Goal: Task Accomplishment & Management: Manage account settings

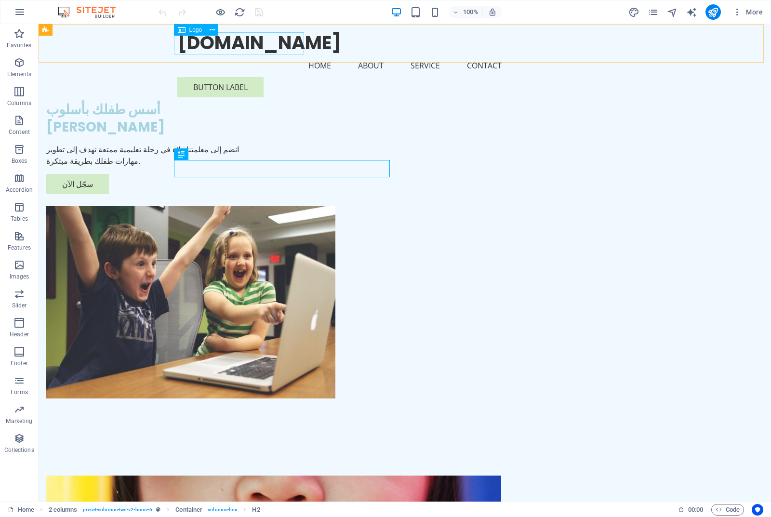
click at [204, 46] on div "[DOMAIN_NAME]" at bounding box center [404, 43] width 455 height 22
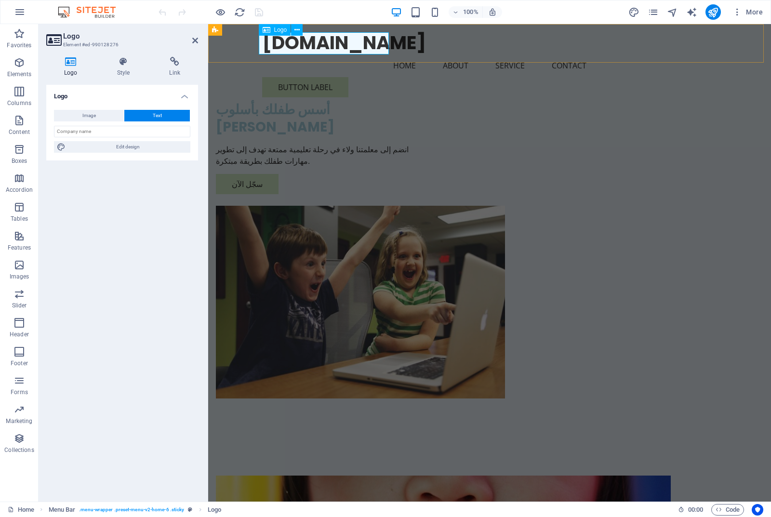
click at [344, 41] on div "[DOMAIN_NAME]" at bounding box center [489, 43] width 455 height 22
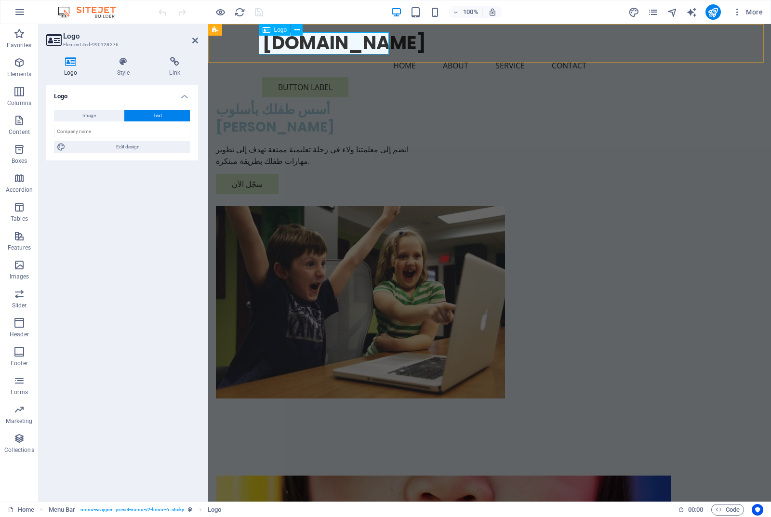
click at [344, 41] on div "[DOMAIN_NAME]" at bounding box center [489, 43] width 455 height 22
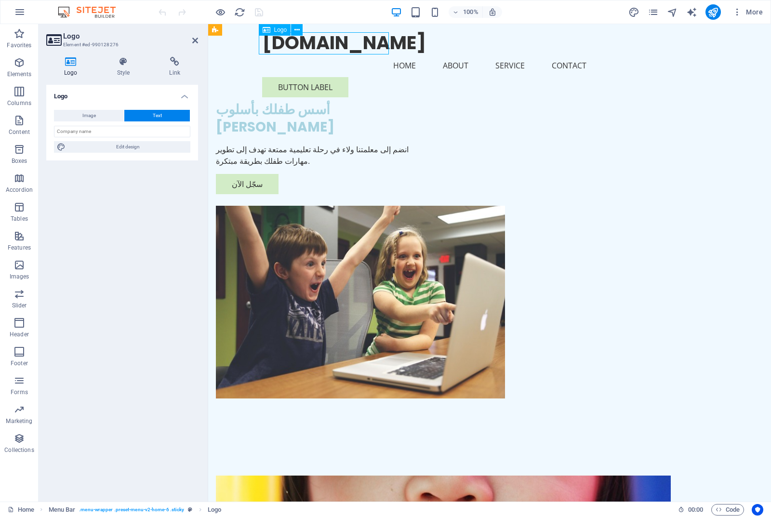
drag, startPoint x: 340, startPoint y: 45, endPoint x: 288, endPoint y: 49, distance: 51.7
click at [288, 49] on div "[DOMAIN_NAME]" at bounding box center [489, 43] width 455 height 22
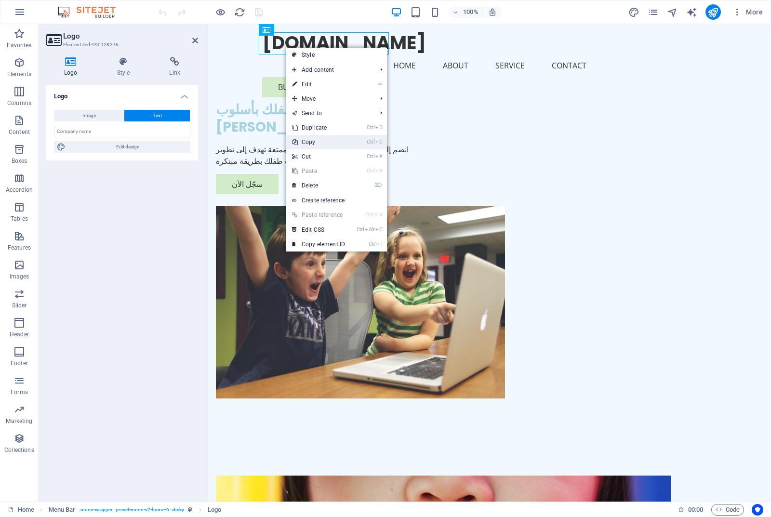
click at [317, 141] on link "Ctrl C Copy" at bounding box center [318, 142] width 65 height 14
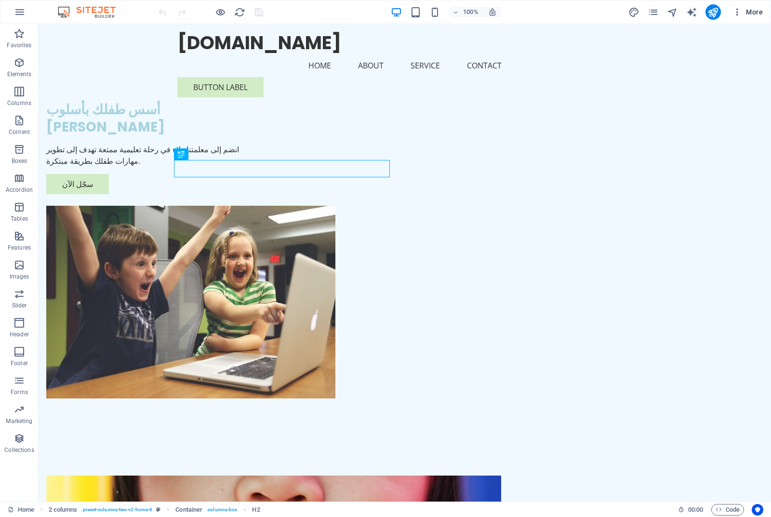
click at [755, 11] on span "More" at bounding box center [748, 12] width 30 height 10
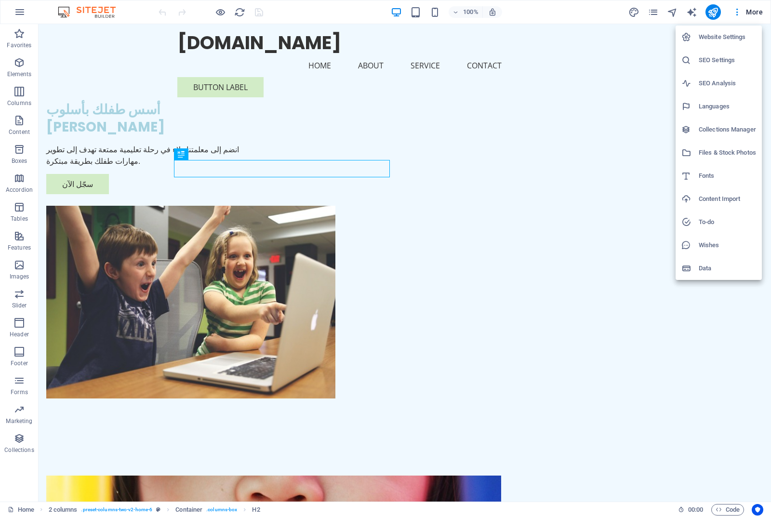
click at [738, 15] on div at bounding box center [385, 258] width 771 height 517
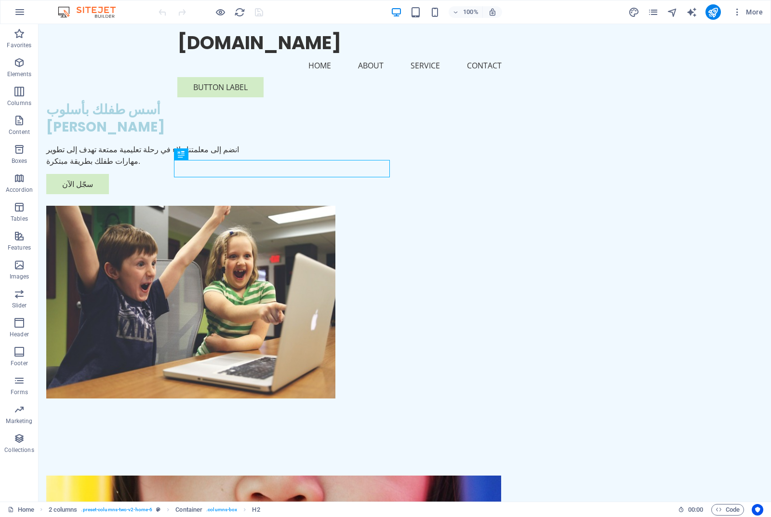
click at [738, 15] on icon "button" at bounding box center [738, 12] width 10 height 10
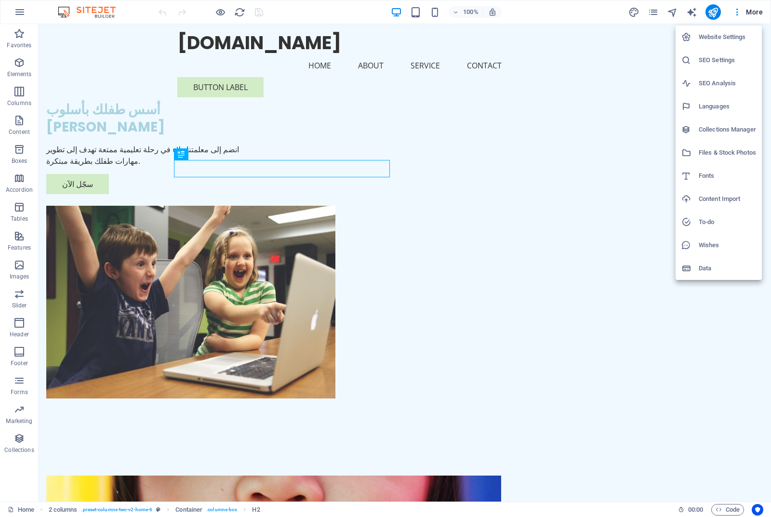
click at [653, 12] on div at bounding box center [385, 258] width 771 height 517
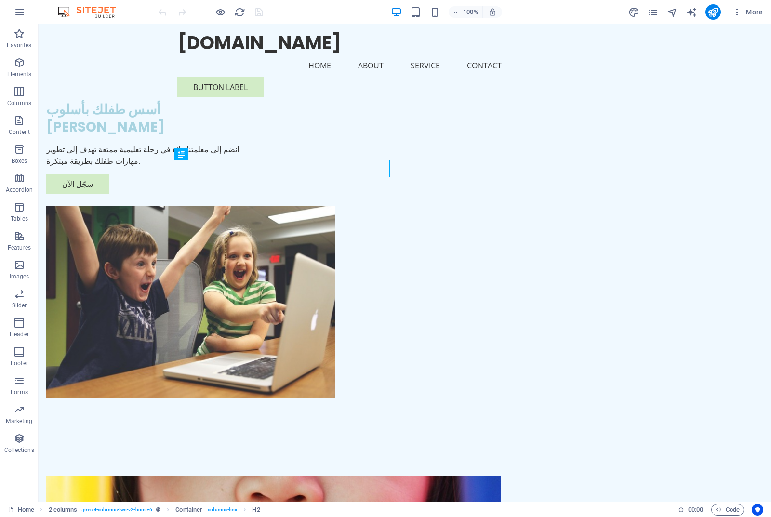
click at [653, 12] on icon "pages" at bounding box center [653, 12] width 11 height 11
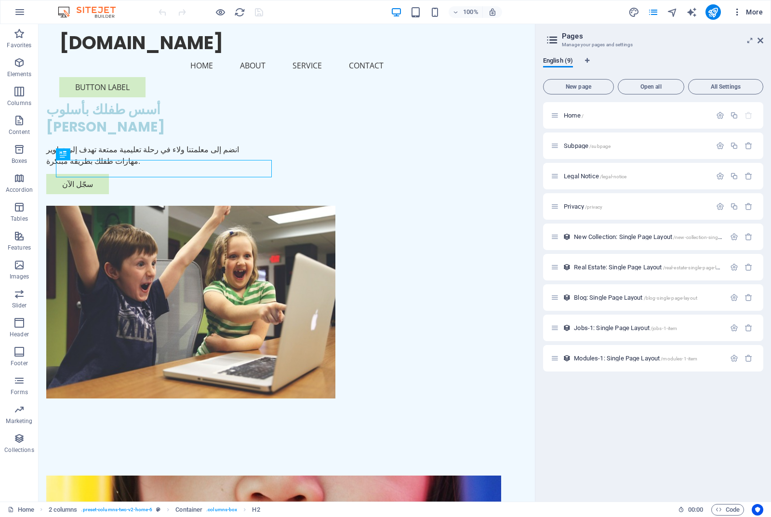
click at [758, 12] on span "More" at bounding box center [748, 12] width 30 height 10
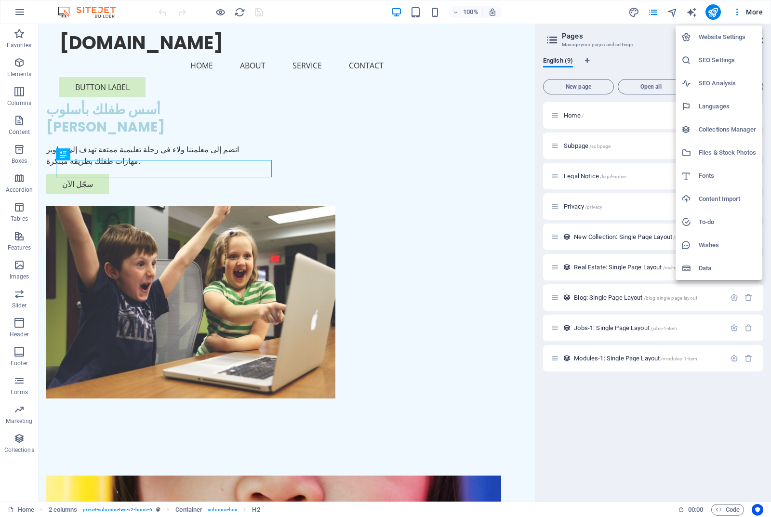
click at [727, 35] on h6 "Website Settings" at bounding box center [727, 37] width 57 height 12
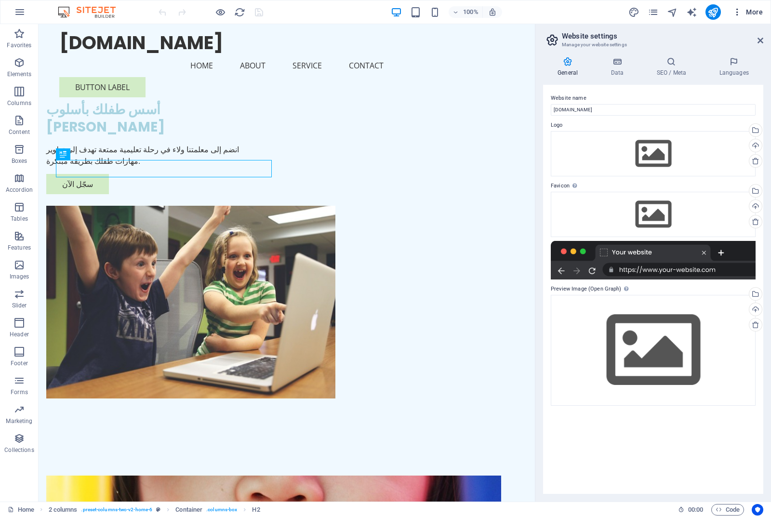
click at [738, 14] on icon "button" at bounding box center [738, 12] width 10 height 10
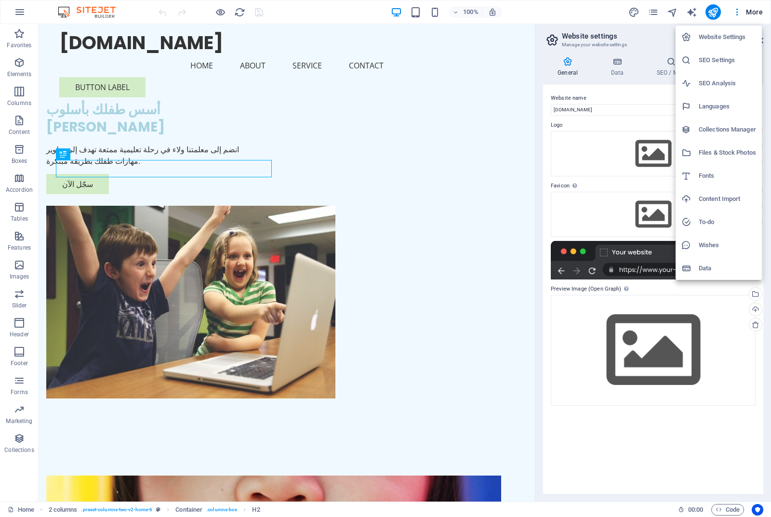
click at [711, 37] on h6 "Website Settings" at bounding box center [727, 37] width 57 height 12
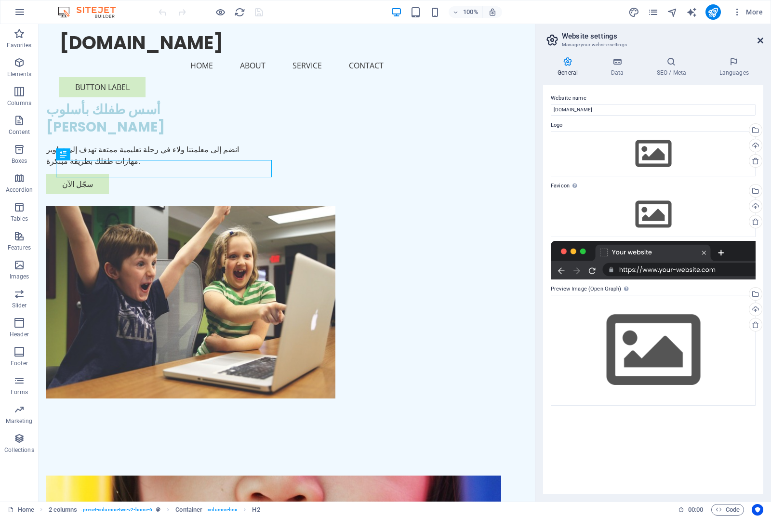
click at [762, 37] on icon at bounding box center [761, 41] width 6 height 8
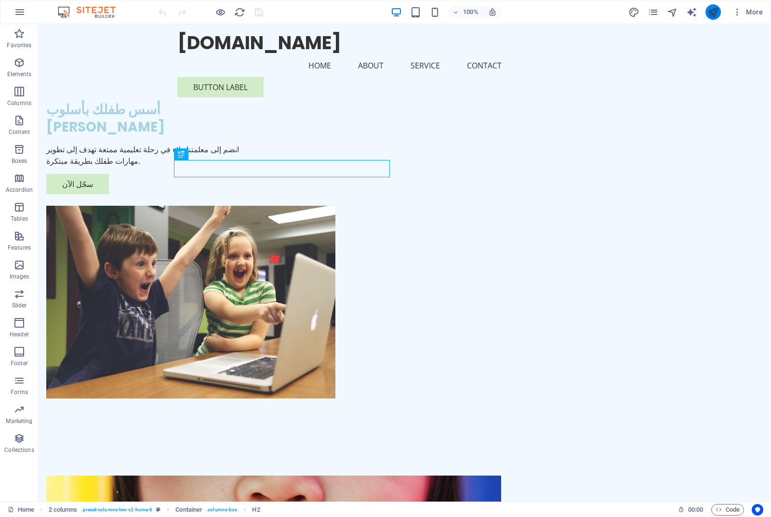
click at [711, 19] on button "publish" at bounding box center [713, 11] width 15 height 15
click at [205, 42] on div "[DOMAIN_NAME]" at bounding box center [404, 43] width 455 height 22
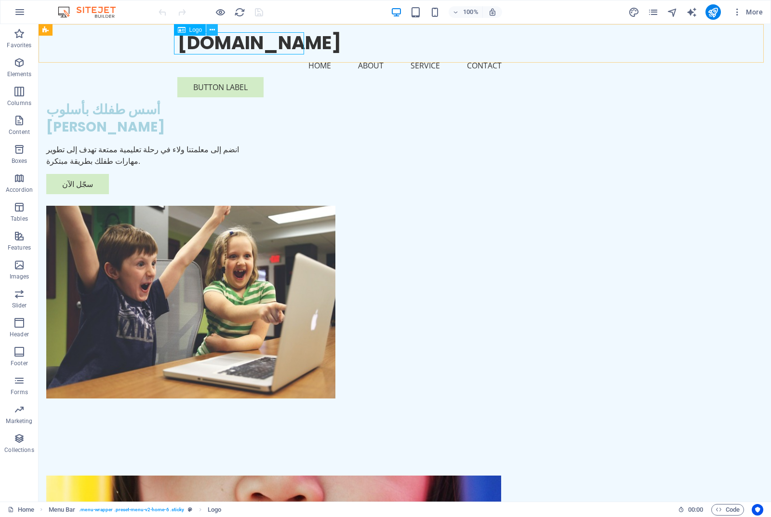
click at [208, 28] on button at bounding box center [212, 30] width 12 height 12
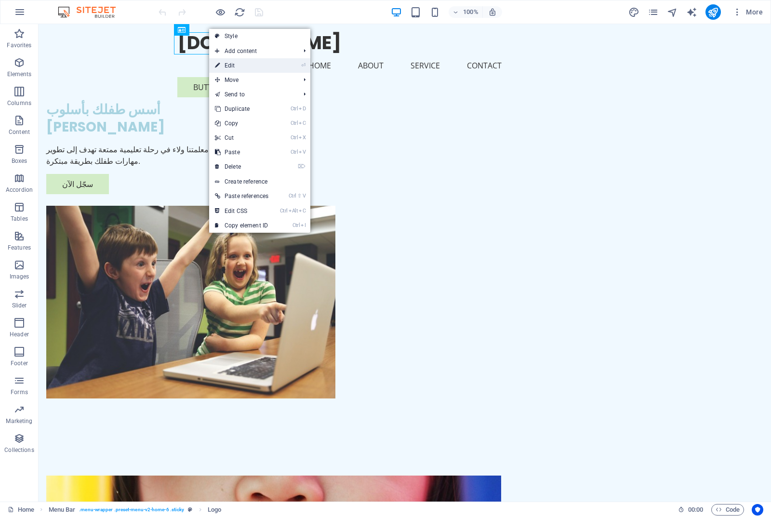
click at [224, 66] on link "⏎ Edit" at bounding box center [241, 65] width 65 height 14
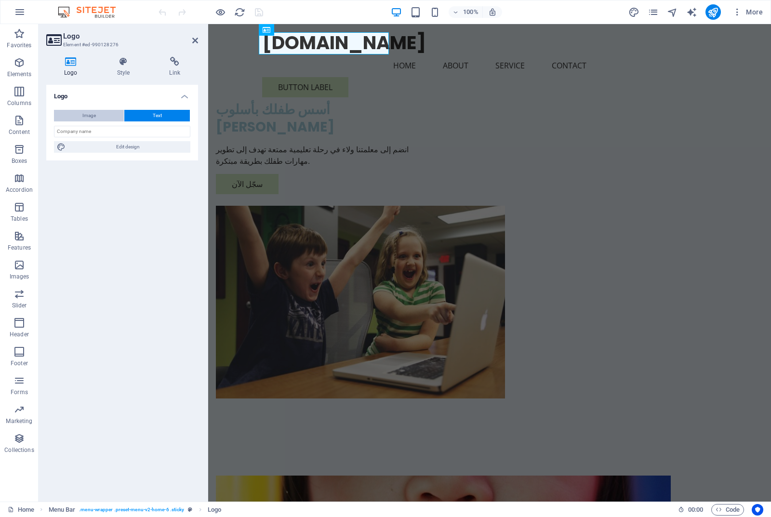
click at [83, 117] on span "Image" at bounding box center [88, 116] width 13 height 12
select select "DISABLED_OPTION_VALUE"
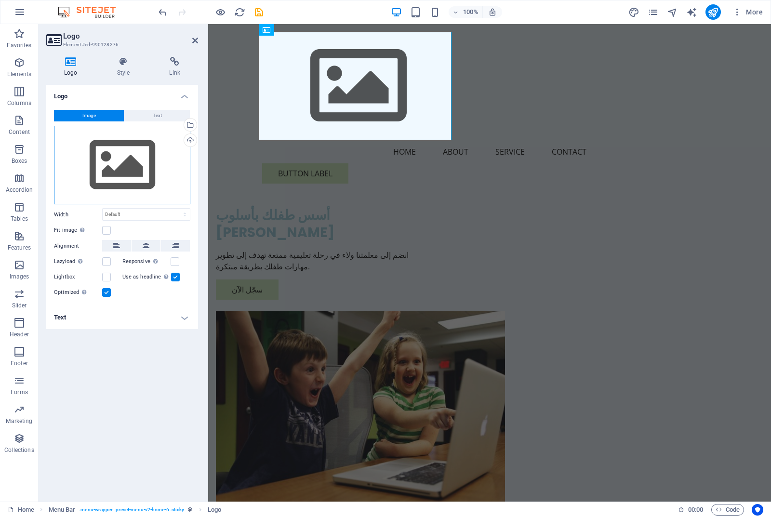
click at [114, 167] on div "Drag files here, click to choose files or select files from Files or our free s…" at bounding box center [122, 165] width 136 height 79
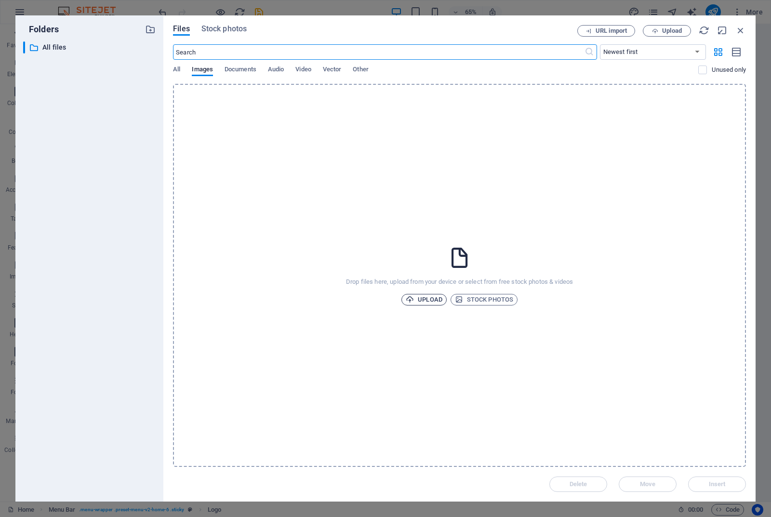
click at [425, 299] on span "Upload" at bounding box center [424, 300] width 37 height 12
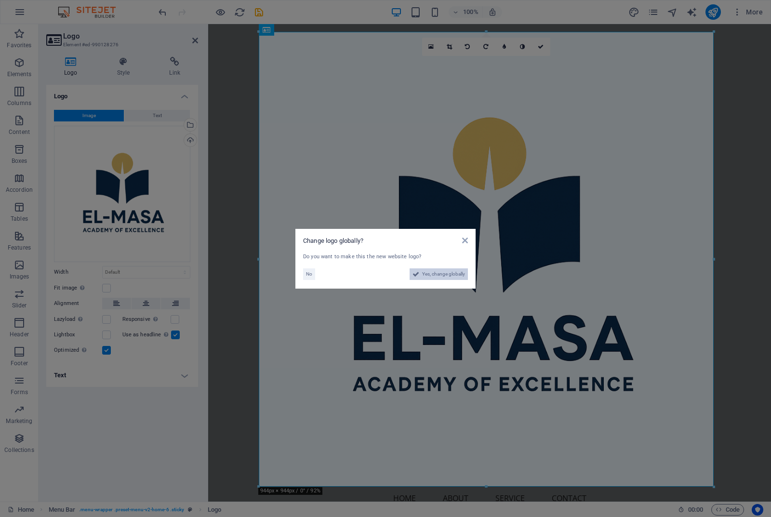
click at [440, 275] on span "Yes, change globally" at bounding box center [443, 274] width 43 height 12
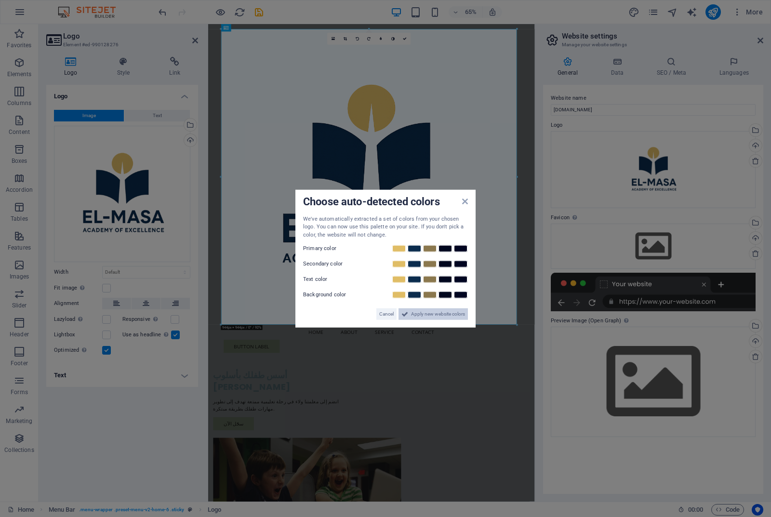
click at [412, 318] on span "Apply new website colors" at bounding box center [438, 314] width 54 height 12
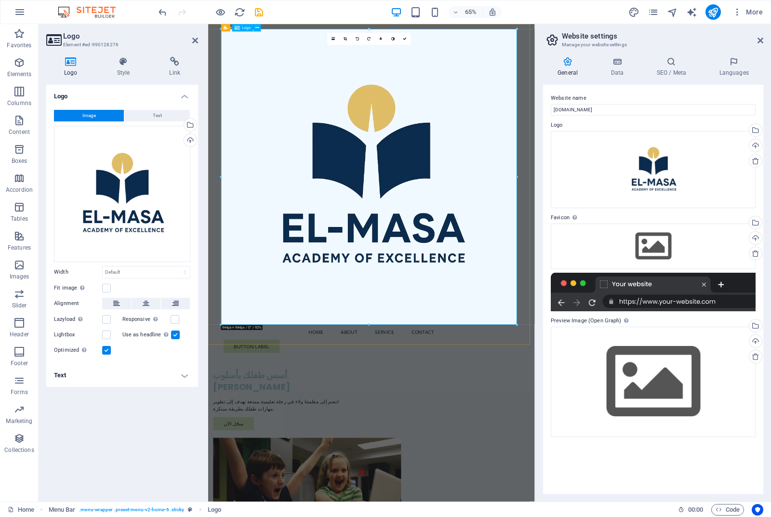
drag, startPoint x: 668, startPoint y: 471, endPoint x: 576, endPoint y: 316, distance: 180.0
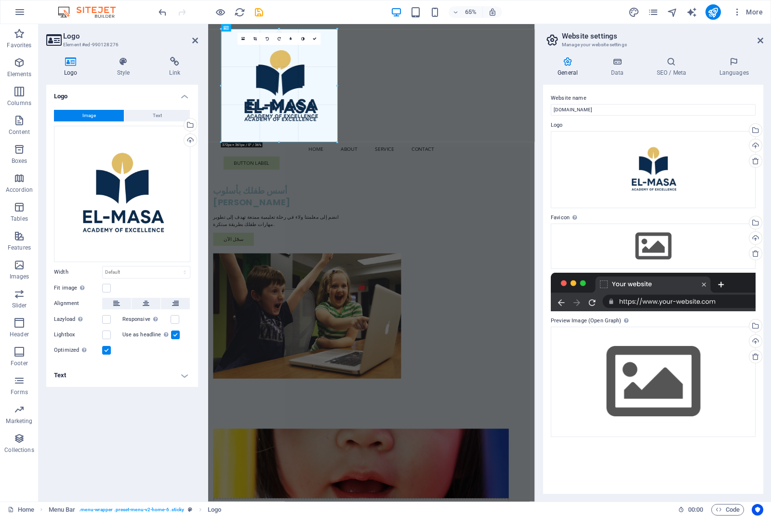
drag, startPoint x: 516, startPoint y: 324, endPoint x: 224, endPoint y: 44, distance: 403.9
type input "371"
select select "px"
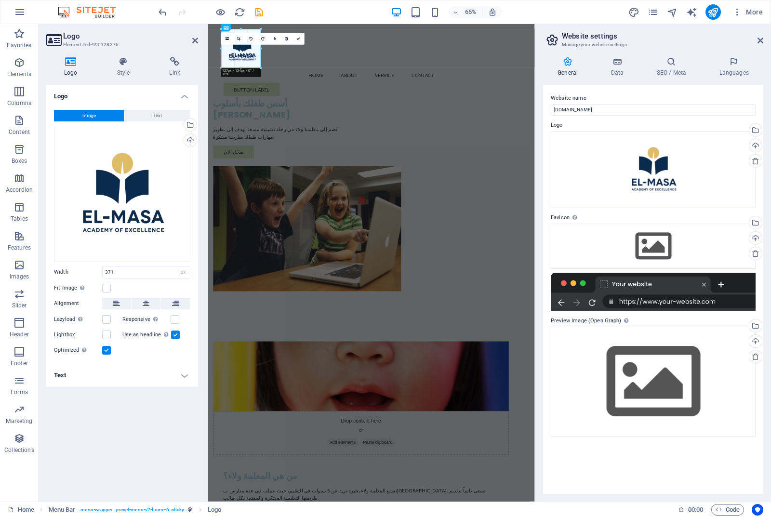
drag, startPoint x: 337, startPoint y: 144, endPoint x: 14, endPoint y: 21, distance: 345.0
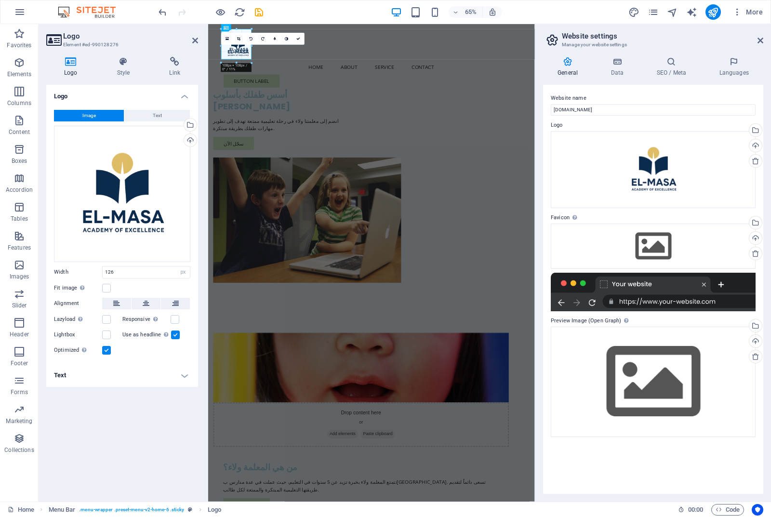
drag, startPoint x: 261, startPoint y: 68, endPoint x: 246, endPoint y: 54, distance: 20.5
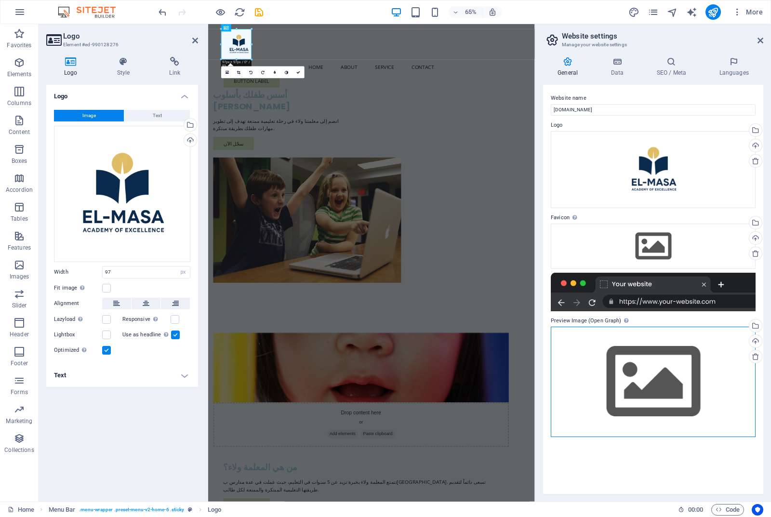
click at [592, 358] on div "Drag files here, click to choose files or select files from Files or our free s…" at bounding box center [653, 382] width 205 height 110
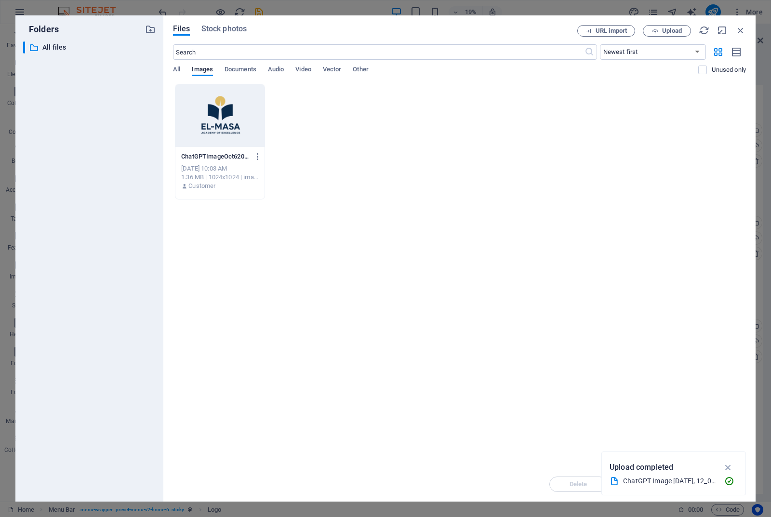
click at [227, 126] on div at bounding box center [219, 115] width 89 height 63
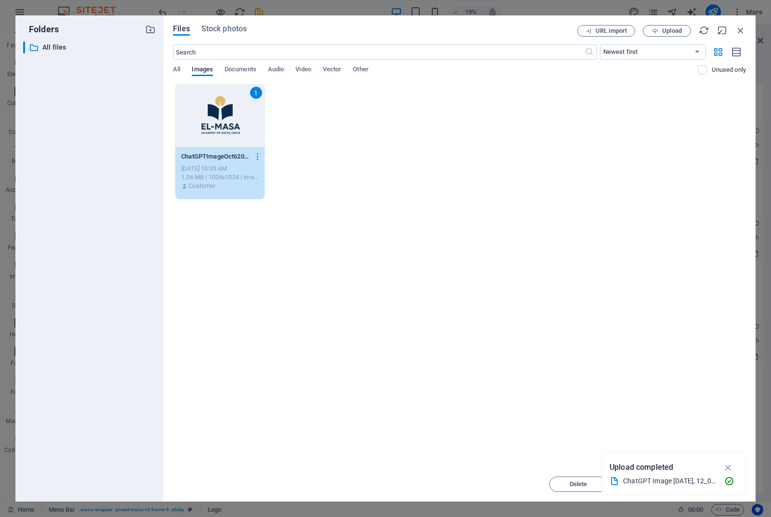
click at [726, 466] on icon "button" at bounding box center [728, 467] width 11 height 11
drag, startPoint x: 219, startPoint y: 435, endPoint x: 705, endPoint y: 485, distance: 488.3
click at [705, 485] on span "Insert" at bounding box center [717, 484] width 50 height 6
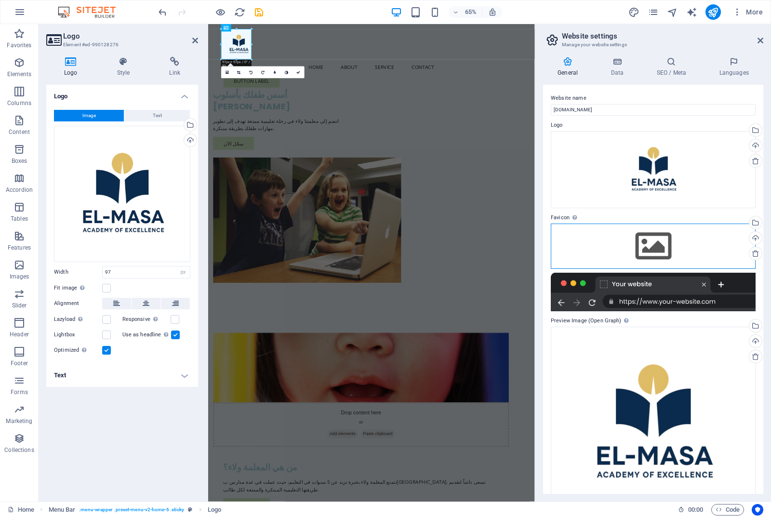
click at [651, 248] on div "Drag files here, click to choose files or select files from Files or our free s…" at bounding box center [653, 246] width 205 height 45
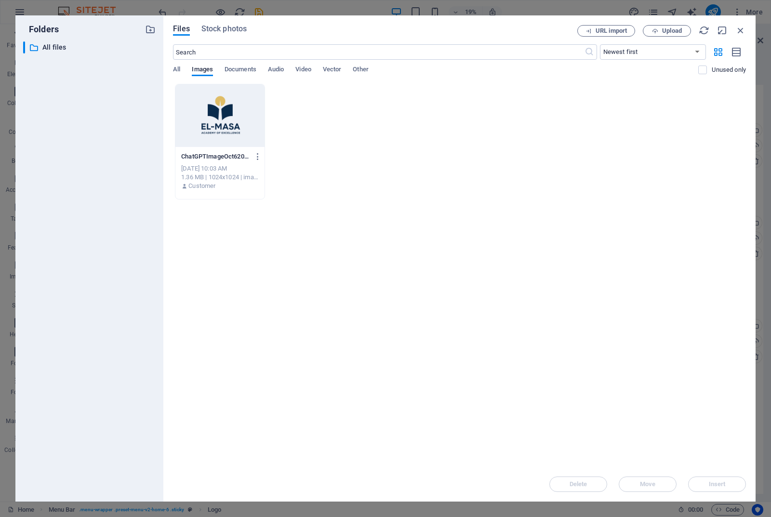
click at [233, 119] on div at bounding box center [219, 115] width 89 height 63
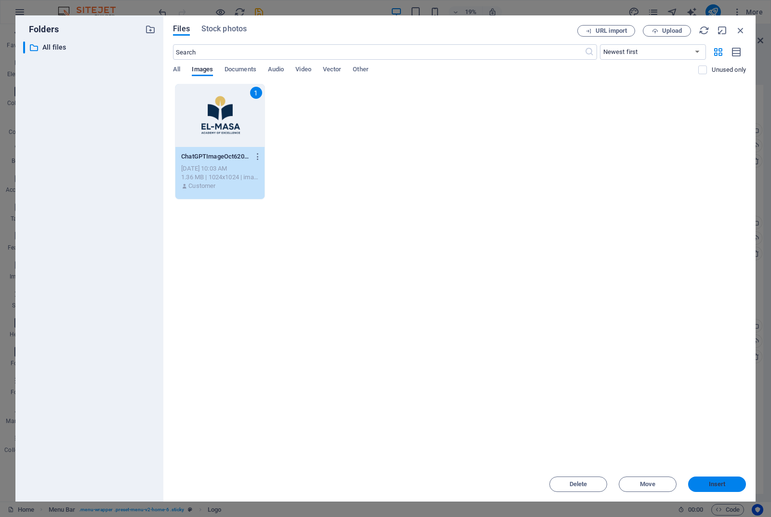
click at [720, 484] on span "Insert" at bounding box center [717, 484] width 17 height 6
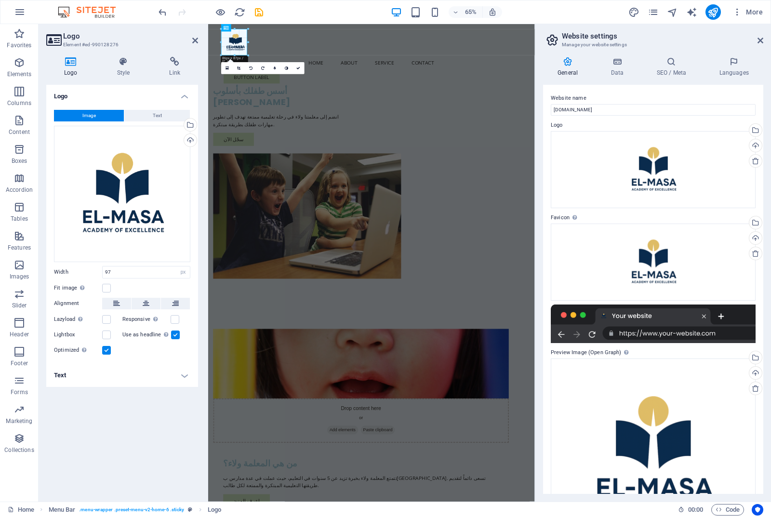
drag, startPoint x: 251, startPoint y: 61, endPoint x: 54, endPoint y: 39, distance: 197.4
type input "82"
click at [92, 462] on div "Logo Image Text Drag files here, click to choose files or select files from Fil…" at bounding box center [122, 289] width 152 height 409
click at [715, 13] on icon "publish" at bounding box center [712, 12] width 11 height 11
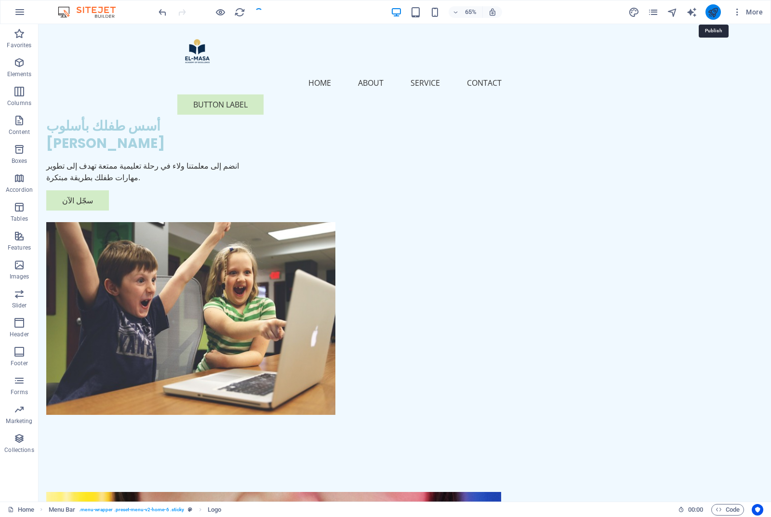
checkbox input "false"
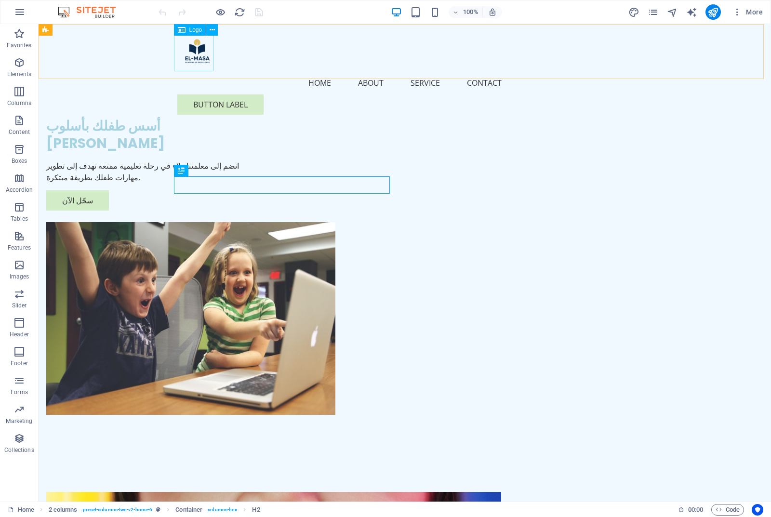
click at [188, 56] on div at bounding box center [404, 52] width 455 height 40
click at [210, 27] on icon at bounding box center [212, 30] width 5 height 10
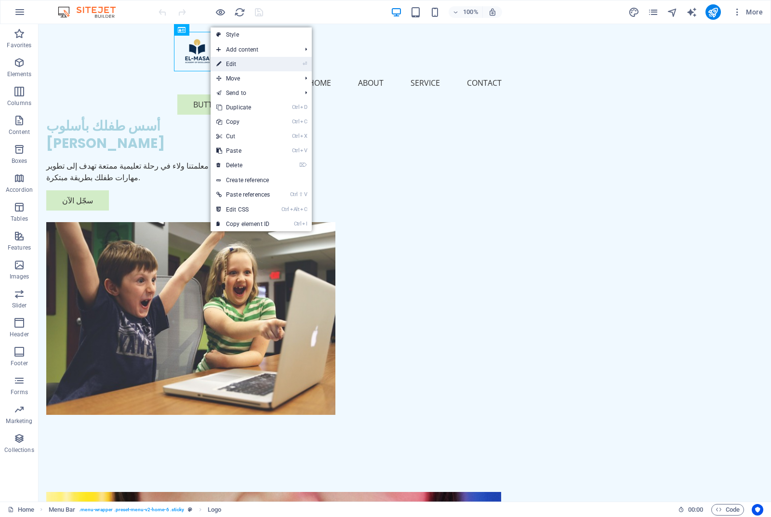
click at [231, 63] on link "⏎ Edit" at bounding box center [243, 64] width 65 height 14
select select "px"
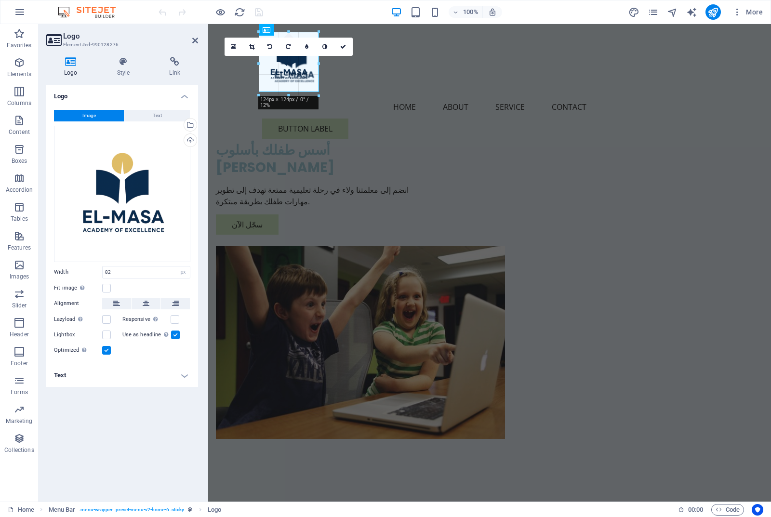
drag, startPoint x: 300, startPoint y: 72, endPoint x: 116, endPoint y: 58, distance: 184.6
type input "132"
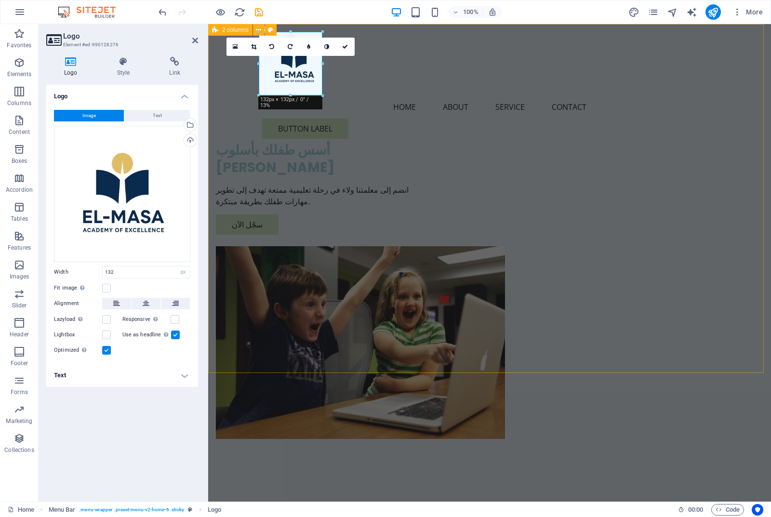
click at [324, 132] on div "أسس طفلك بأسلوب فريد ومبتكر انضم إلى معلمتنا ولاء في رحلة تعليمية ممتعة تهدف إل…" at bounding box center [489, 251] width 563 height 454
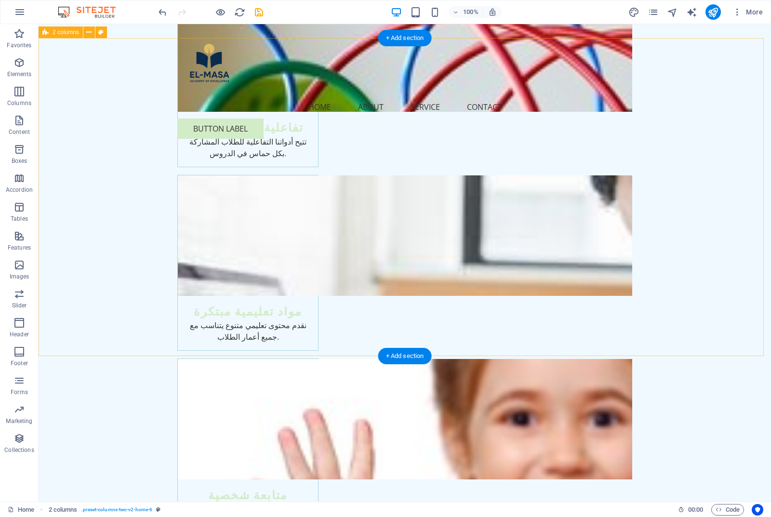
scroll to position [1222, 0]
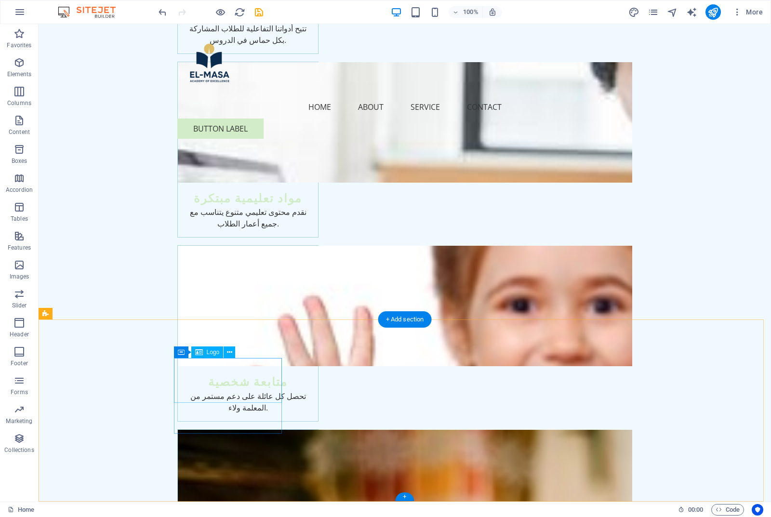
click at [211, 355] on span "Logo" at bounding box center [213, 352] width 13 height 6
click at [233, 350] on button at bounding box center [230, 353] width 12 height 12
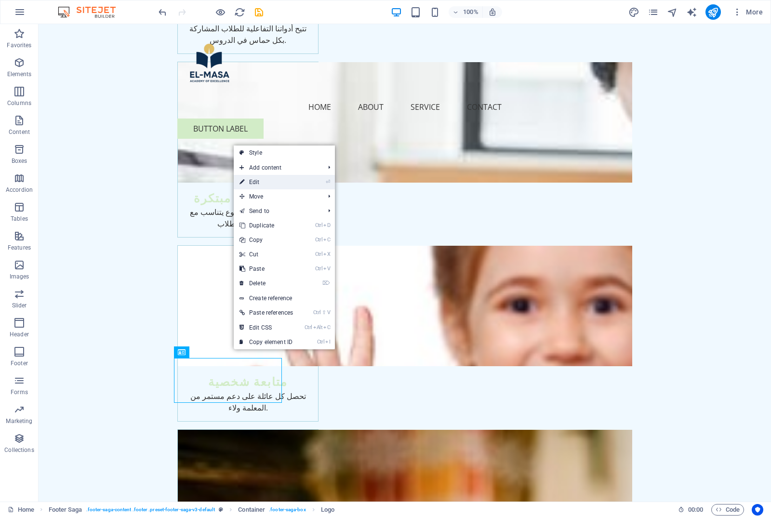
drag, startPoint x: 268, startPoint y: 183, endPoint x: 60, endPoint y: 160, distance: 209.5
click at [268, 183] on link "⏎ Edit" at bounding box center [266, 182] width 65 height 14
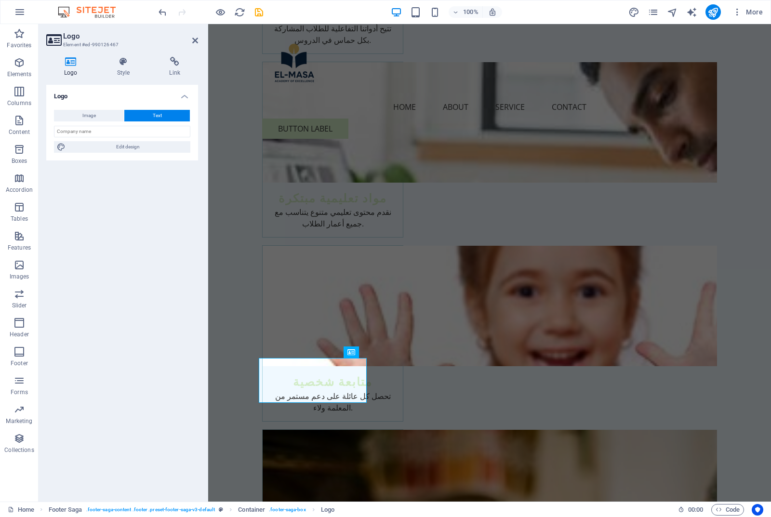
click at [71, 73] on h4 "Logo" at bounding box center [72, 67] width 53 height 20
click at [84, 111] on span "Image" at bounding box center [88, 116] width 13 height 12
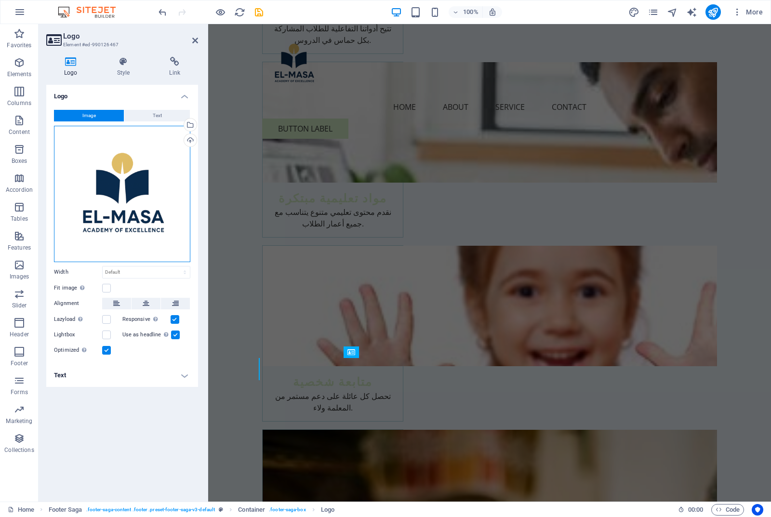
click at [125, 203] on div "Drag files here, click to choose files or select files from Files or our free s…" at bounding box center [122, 194] width 136 height 136
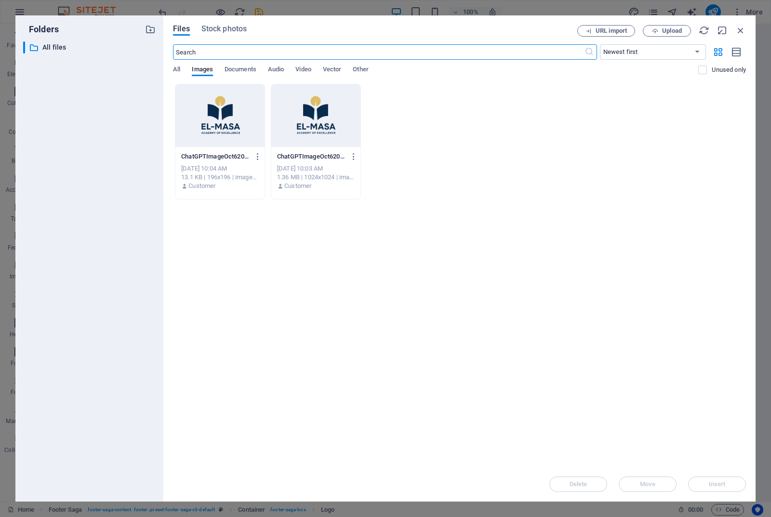
scroll to position [998, 0]
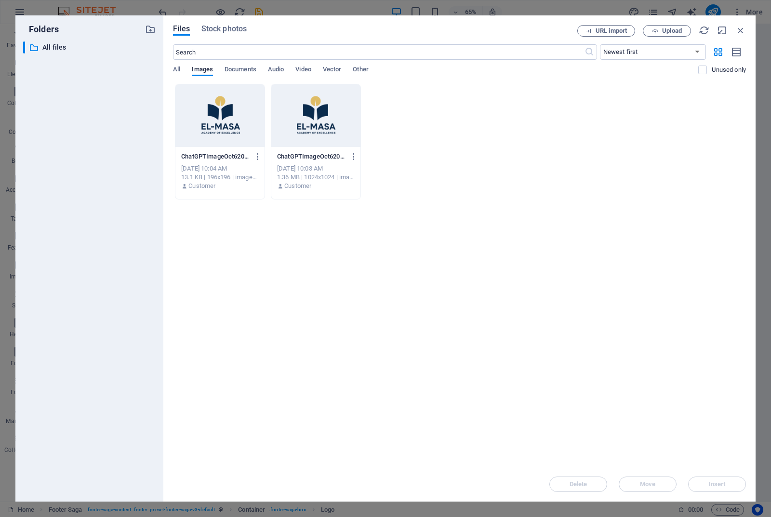
click at [221, 121] on div at bounding box center [219, 115] width 89 height 63
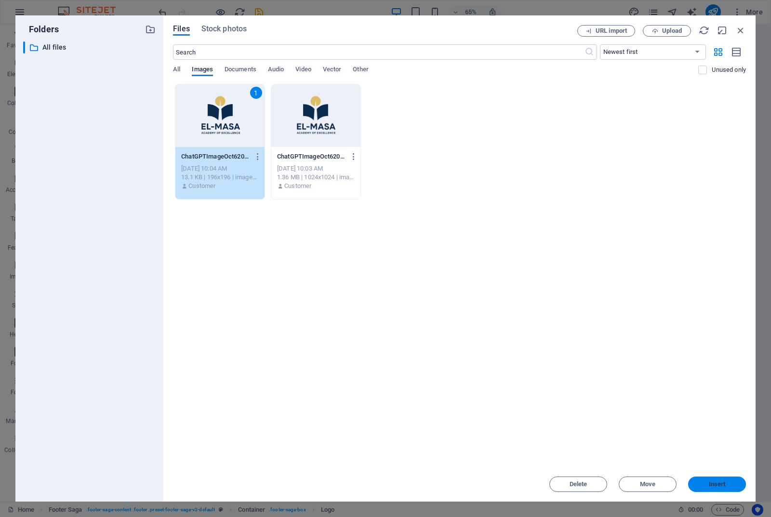
drag, startPoint x: 714, startPoint y: 482, endPoint x: 395, endPoint y: 424, distance: 324.3
click at [714, 482] on span "Insert" at bounding box center [717, 484] width 17 height 6
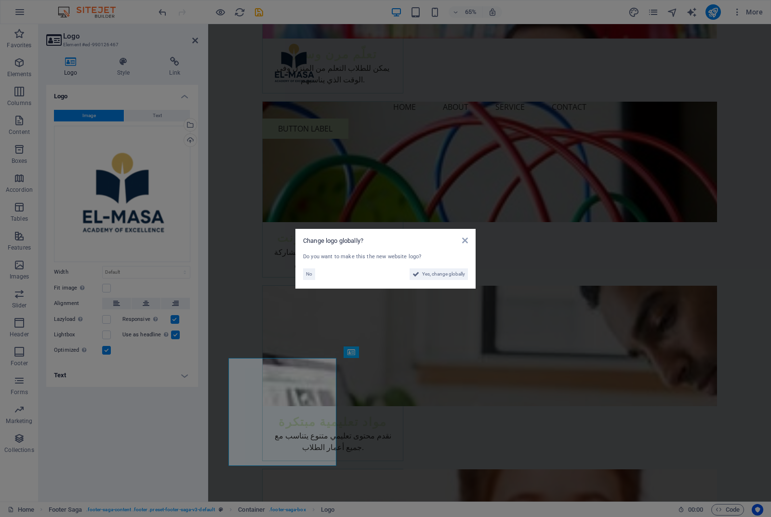
scroll to position [1222, 0]
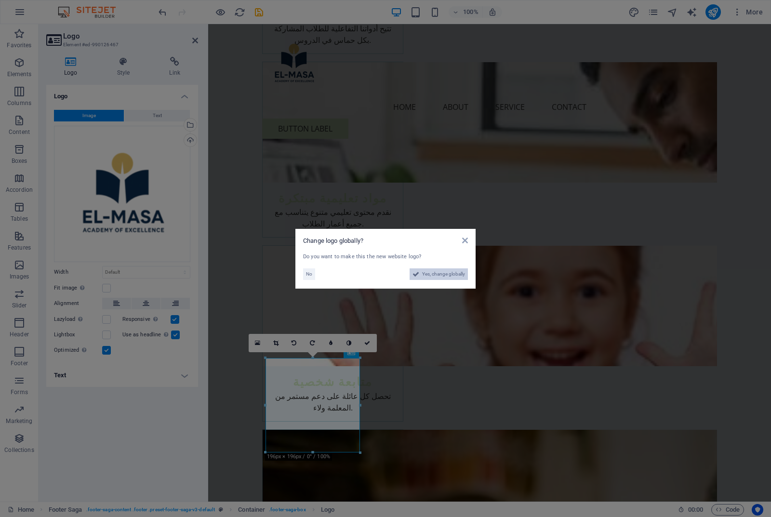
drag, startPoint x: 440, startPoint y: 273, endPoint x: 236, endPoint y: 639, distance: 419.7
click at [440, 273] on span "Yes, change globally" at bounding box center [443, 274] width 43 height 12
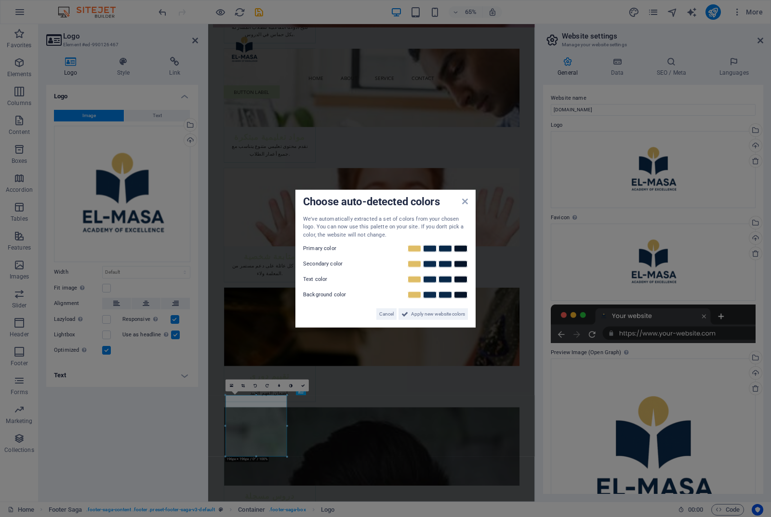
scroll to position [985, 0]
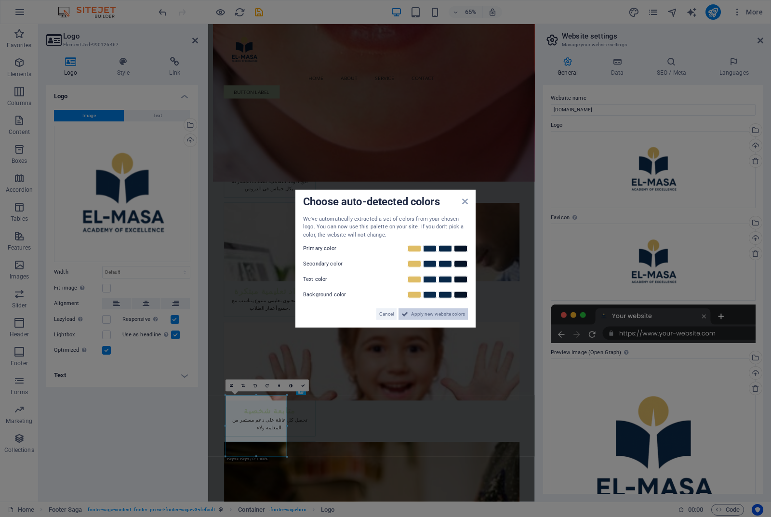
click at [423, 316] on span "Apply new website colors" at bounding box center [438, 314] width 54 height 12
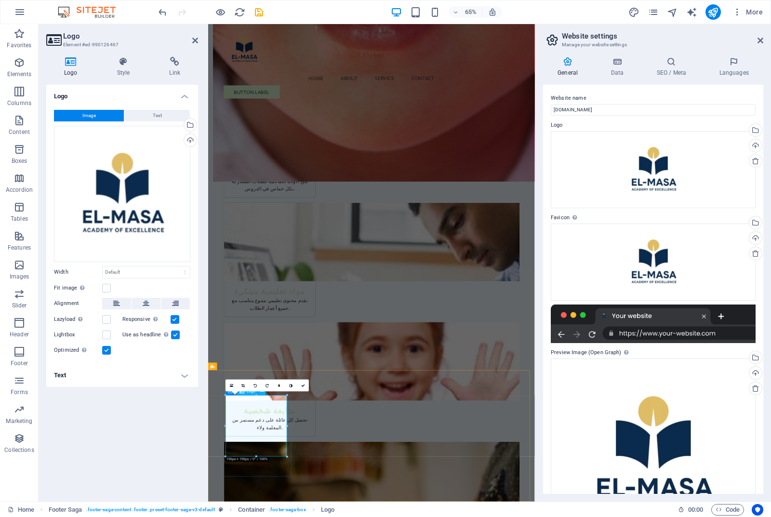
drag, startPoint x: 494, startPoint y: 480, endPoint x: 309, endPoint y: 660, distance: 258.0
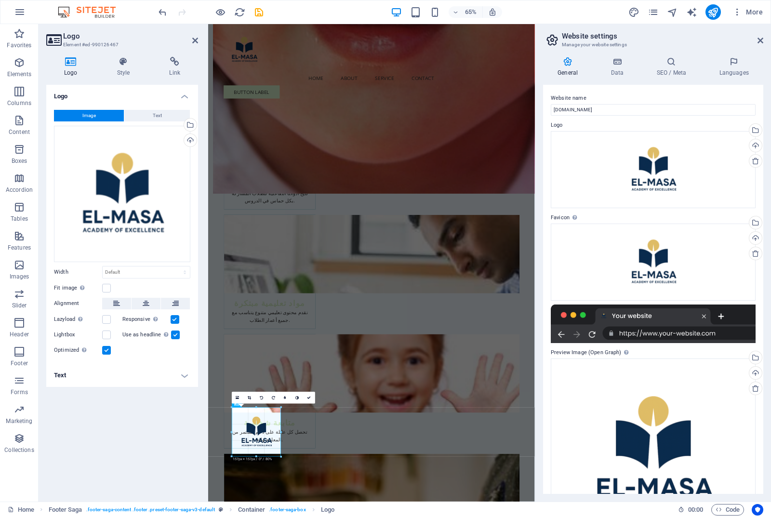
scroll to position [964, 0]
drag, startPoint x: 286, startPoint y: 458, endPoint x: 261, endPoint y: 435, distance: 34.4
type input "148"
select select "px"
click at [713, 12] on icon "publish" at bounding box center [712, 12] width 11 height 11
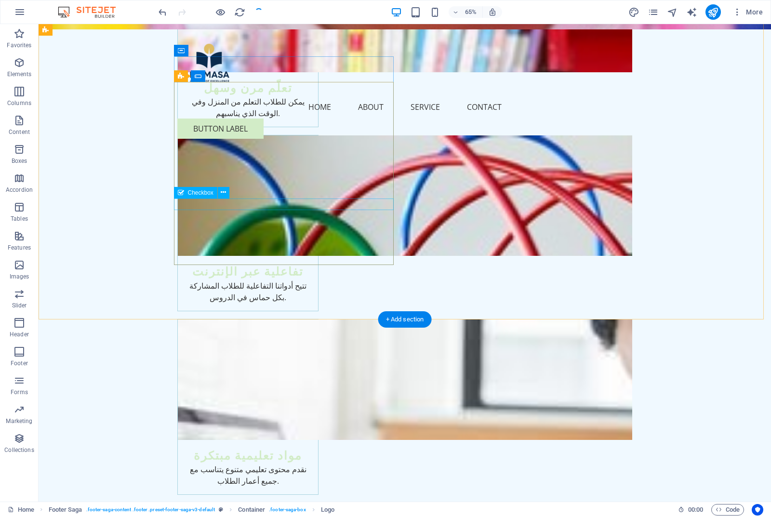
checkbox input "false"
